Goal: Task Accomplishment & Management: Manage account settings

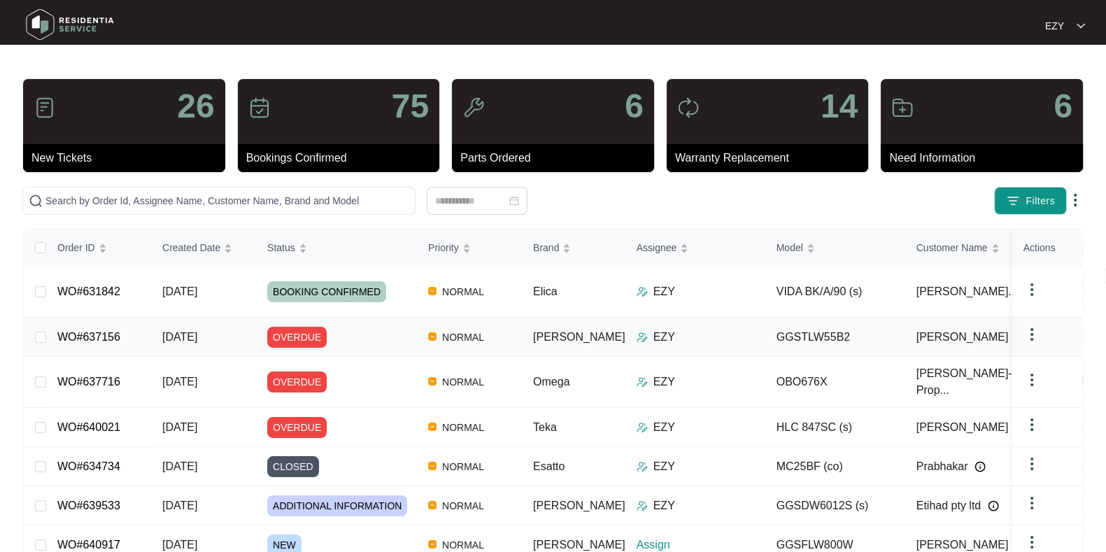
scroll to position [125, 0]
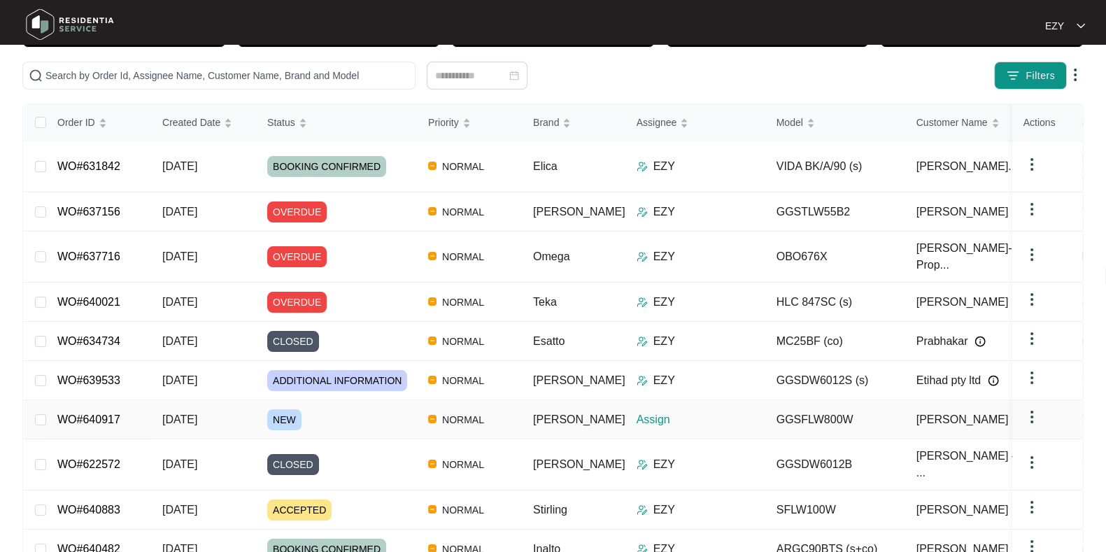
click at [332, 409] on div "NEW" at bounding box center [342, 419] width 150 height 21
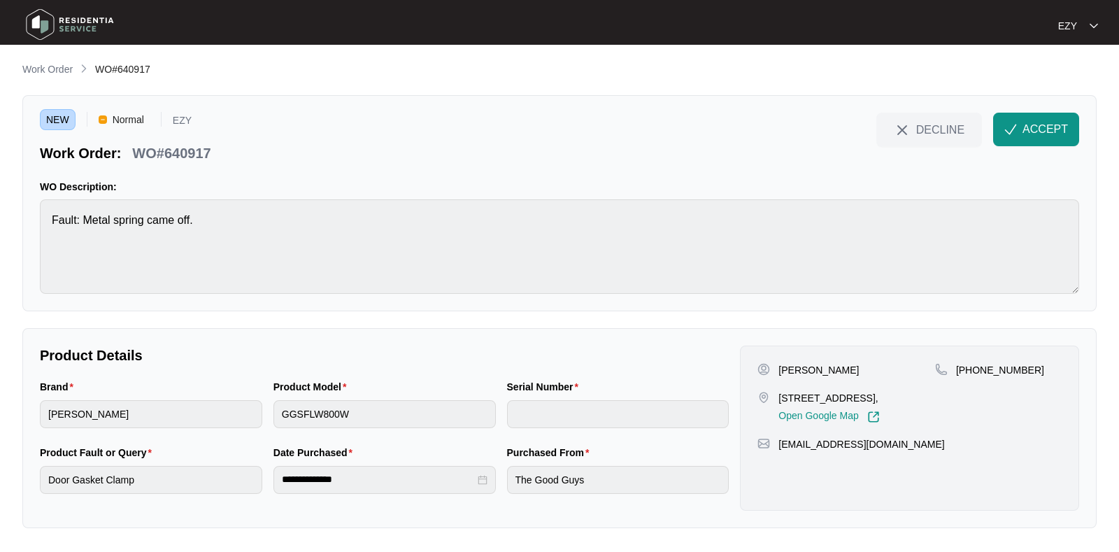
click at [173, 146] on p "WO#640917" at bounding box center [171, 153] width 78 height 20
copy div "WO#640917 DECLINE ACCEPT"
click at [87, 430] on div "Brand [PERSON_NAME]" at bounding box center [151, 412] width 234 height 66
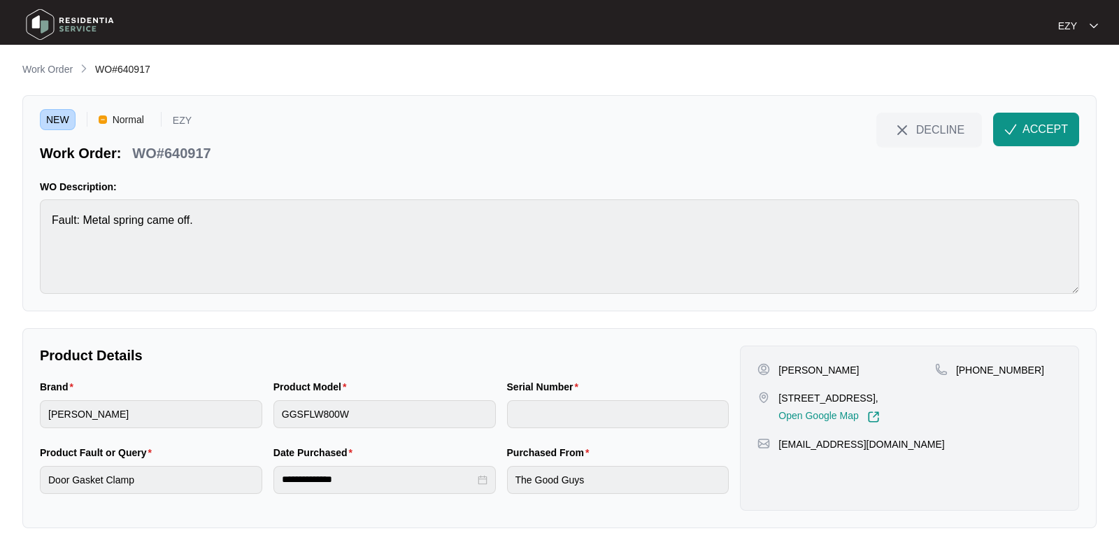
click at [773, 372] on div "[PERSON_NAME]" at bounding box center [846, 370] width 178 height 14
click at [777, 370] on div "[PERSON_NAME]" at bounding box center [846, 370] width 178 height 14
copy p "[PERSON_NAME]"
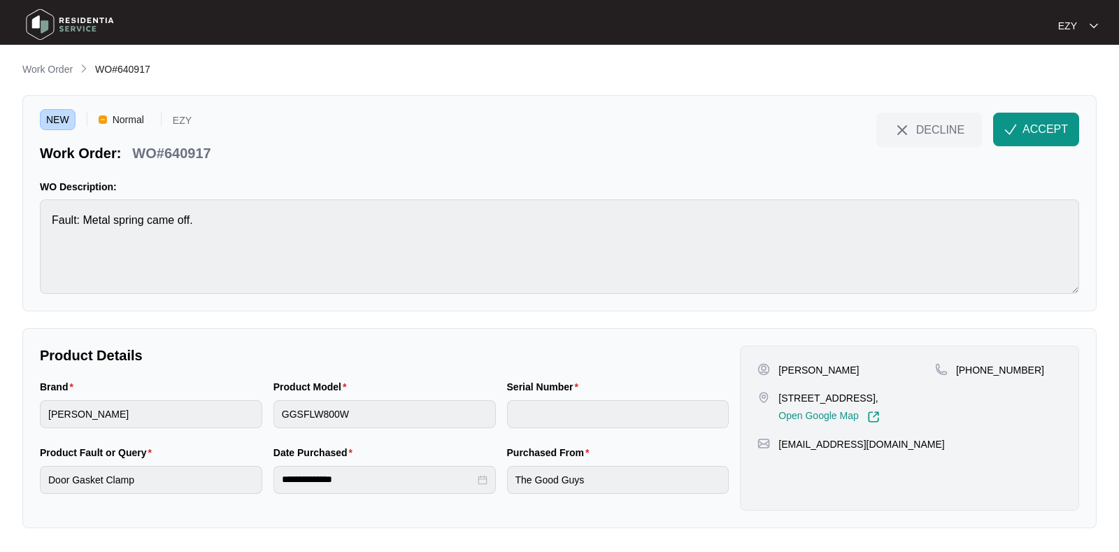
click at [847, 398] on p "[STREET_ADDRESS]," at bounding box center [828, 398] width 101 height 14
copy p "[STREET_ADDRESS],"
drag, startPoint x: 1056, startPoint y: 347, endPoint x: 972, endPoint y: 372, distance: 87.6
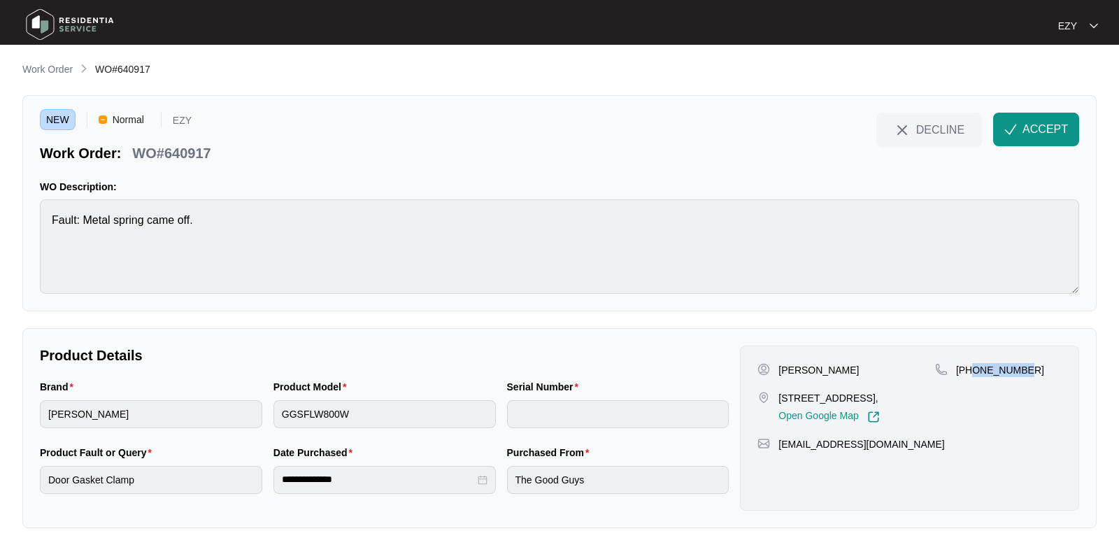
click at [972, 372] on div "[PERSON_NAME] [STREET_ADDRESS], Open Google Map [PHONE_NUMBER] [EMAIL_ADDRESS][…" at bounding box center [909, 428] width 339 height 165
copy p "421825932"
click at [1041, 138] on button "ACCEPT" at bounding box center [1036, 130] width 86 height 34
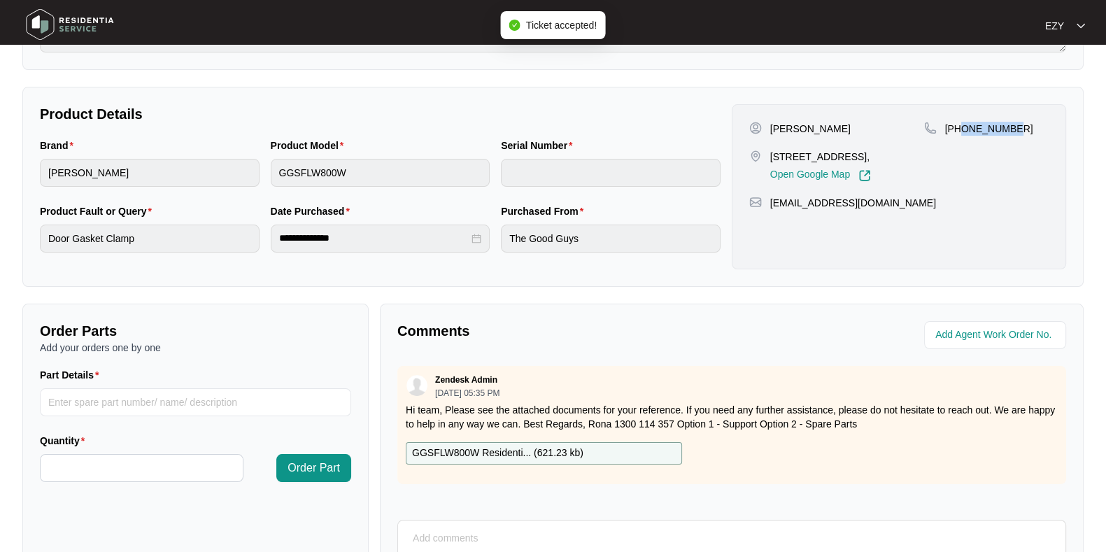
scroll to position [374, 0]
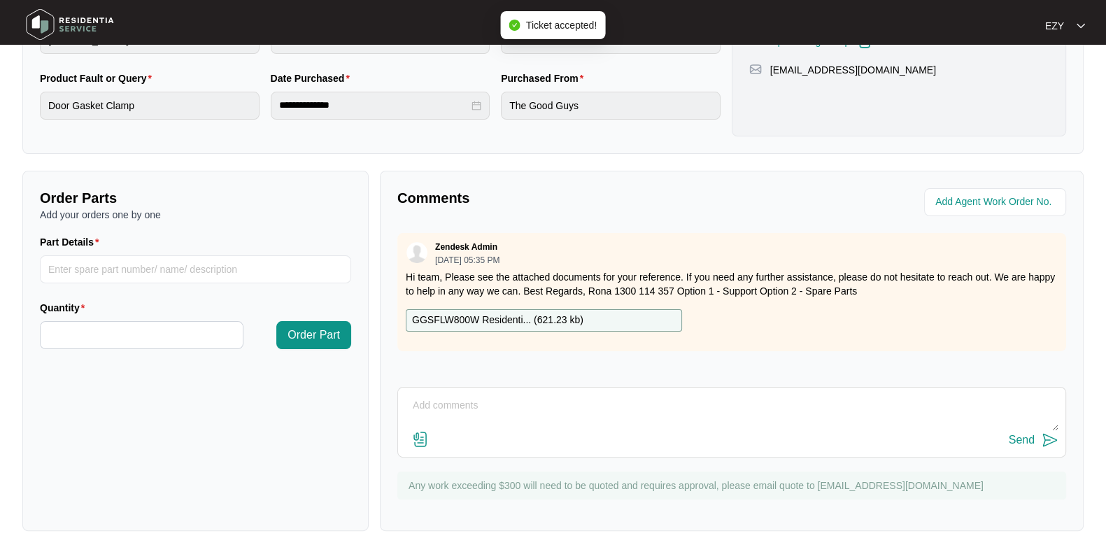
click at [466, 320] on p "GGSFLW800W Residenti... ( 621.23 kb )" at bounding box center [497, 320] width 171 height 15
